Goal: Transaction & Acquisition: Purchase product/service

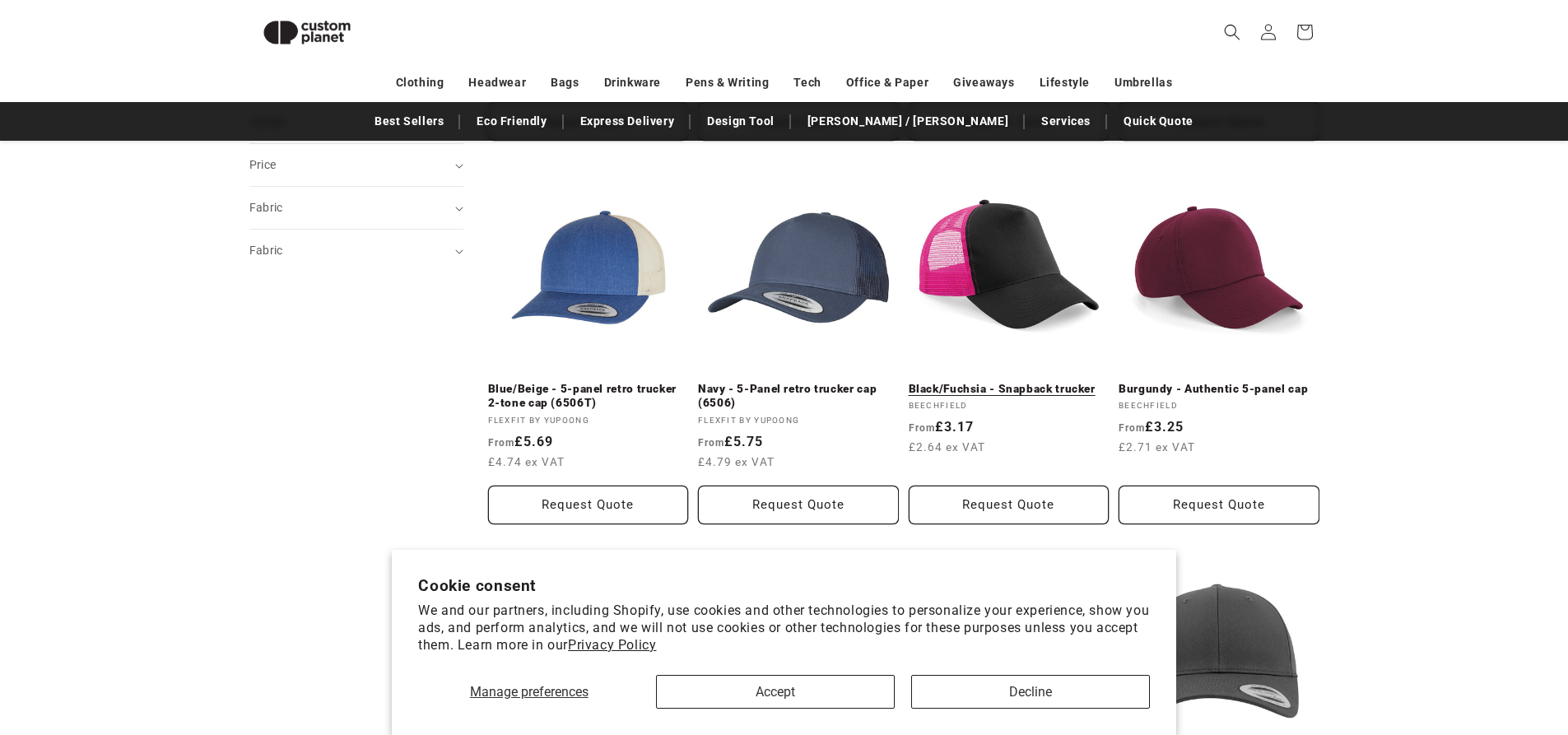
scroll to position [554, 0]
click at [995, 382] on link "Black/Fuchsia - Snapback trucker" at bounding box center [1009, 390] width 201 height 15
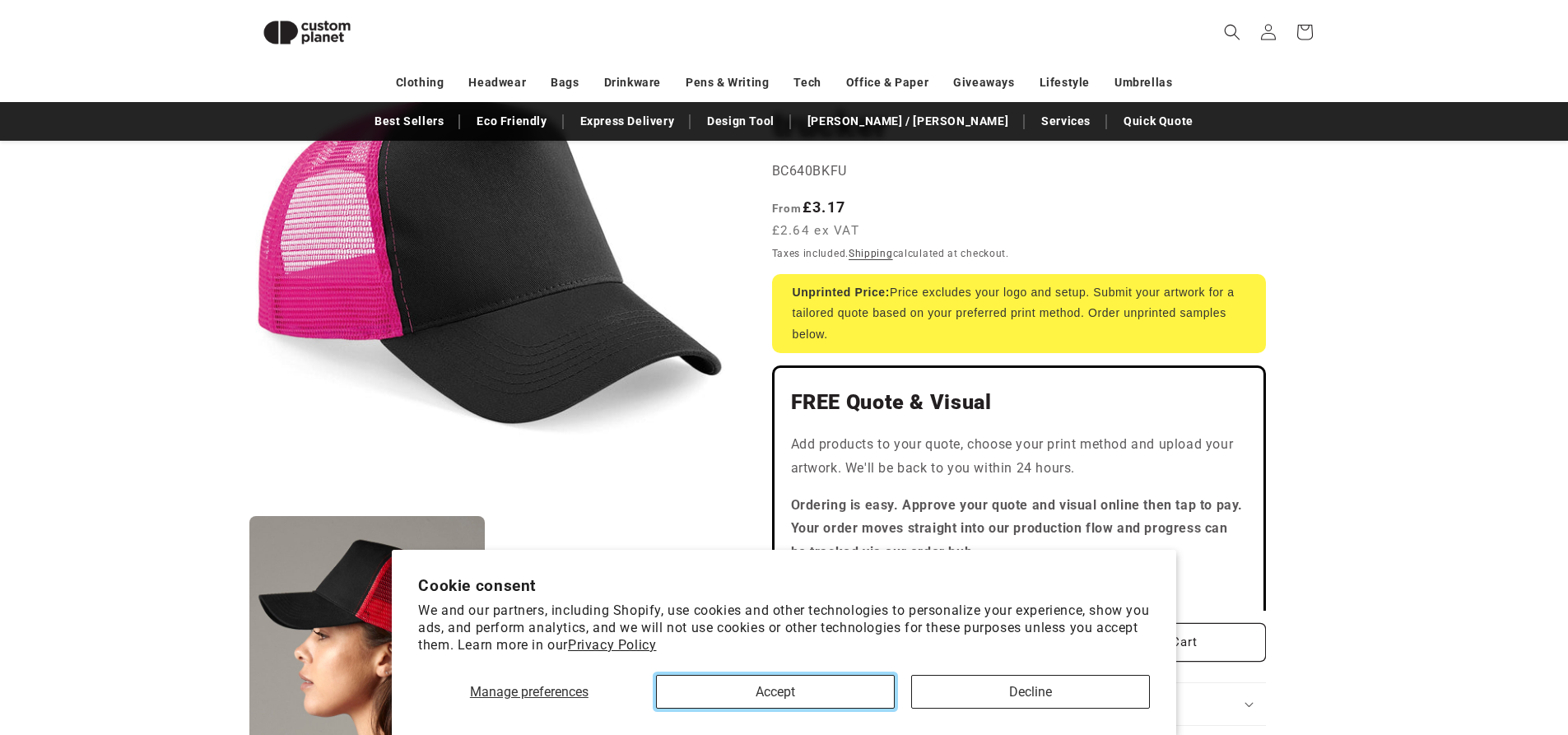
click at [867, 690] on button "Accept" at bounding box center [775, 692] width 239 height 33
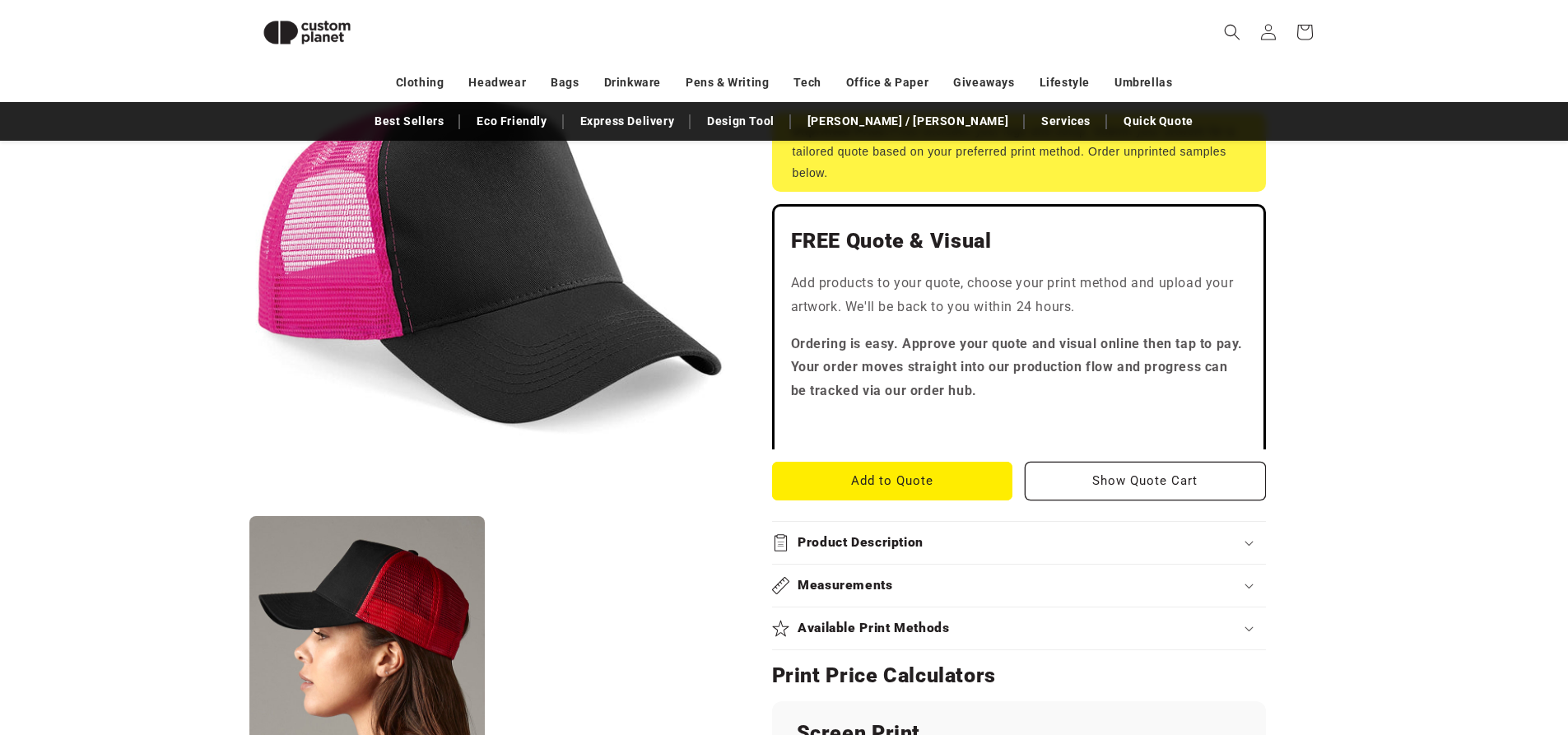
scroll to position [146, 0]
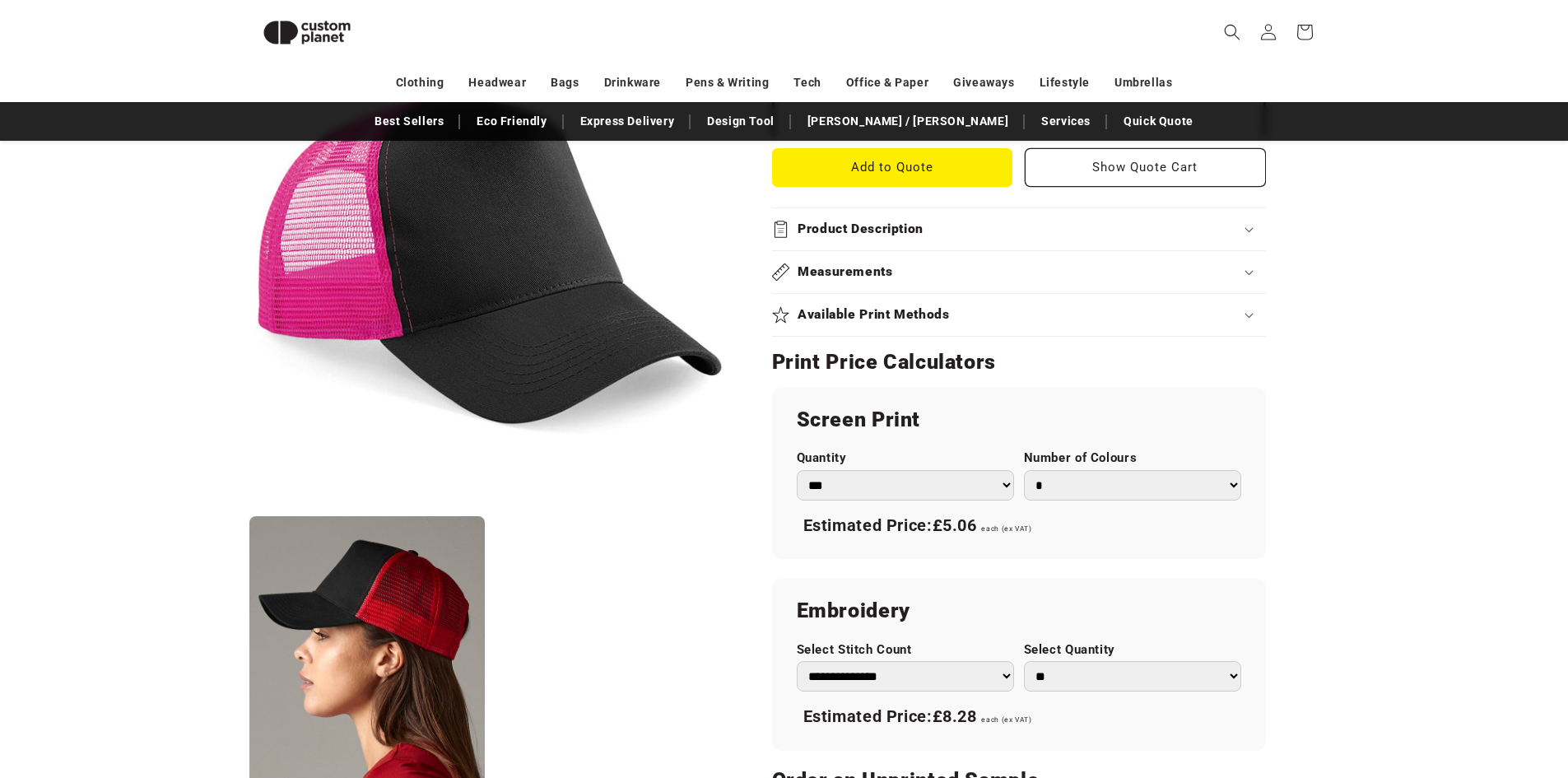
scroll to position [288, 0]
